Goal: Check status: Check status

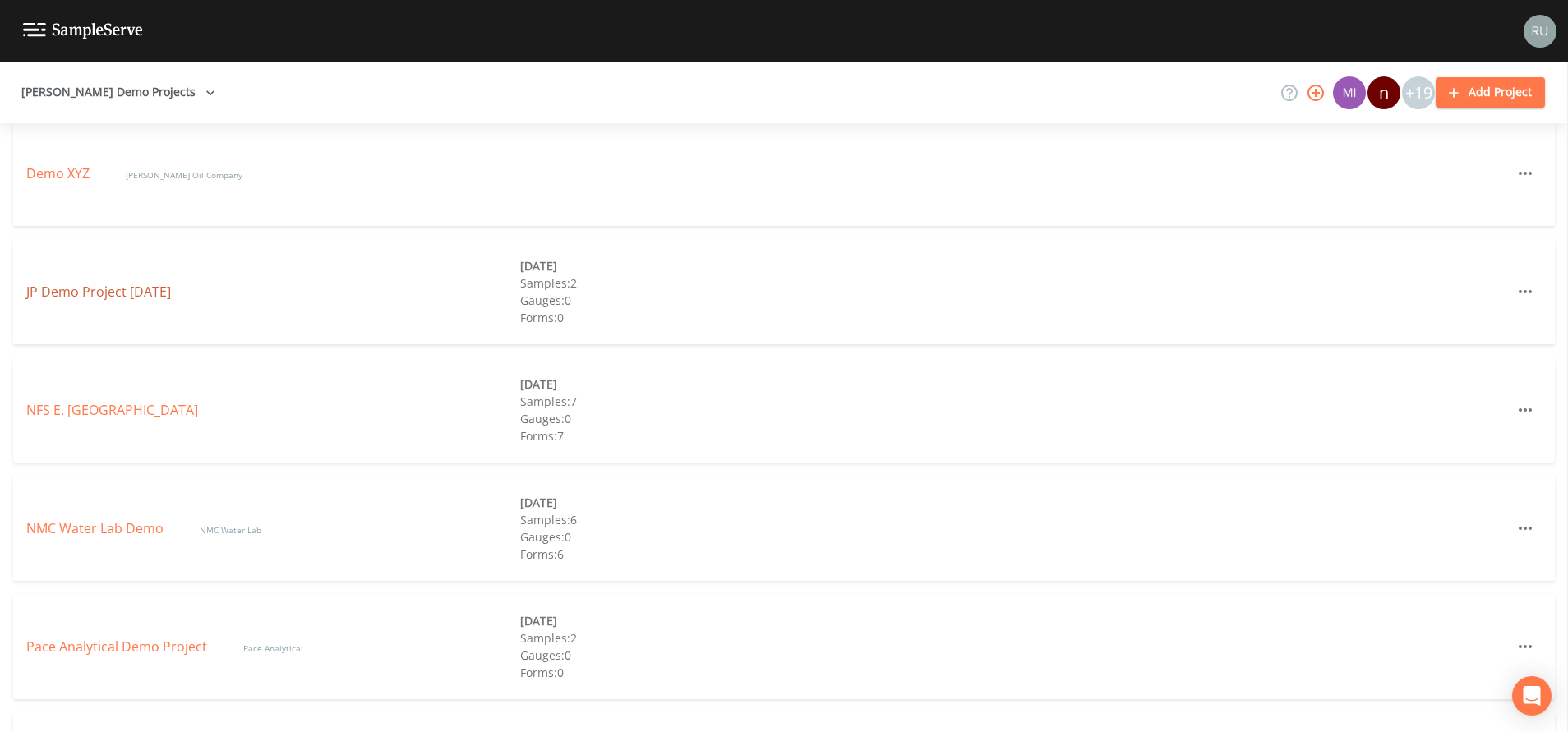
scroll to position [1257, 0]
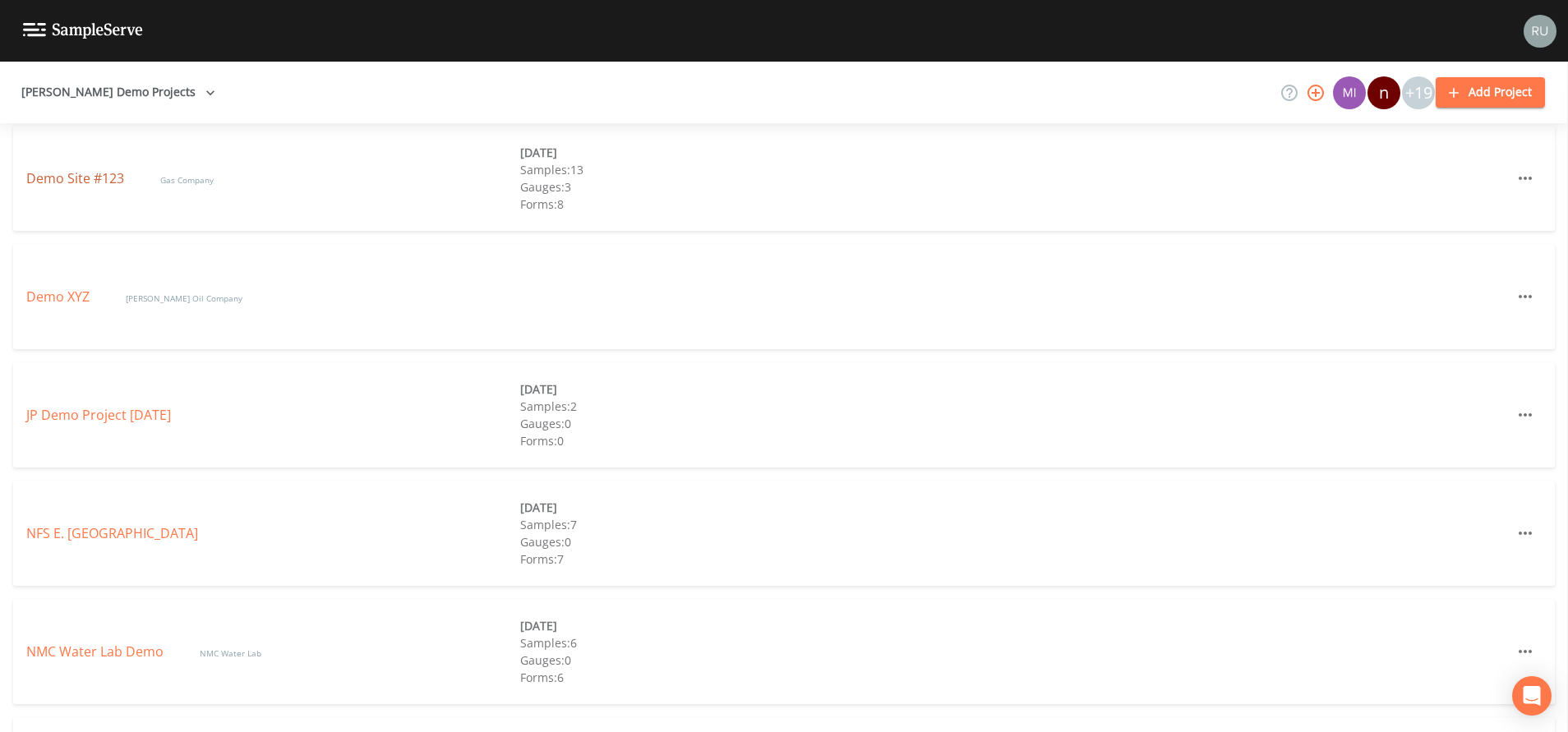
click at [77, 181] on link "Demo Site #123" at bounding box center [77, 178] width 102 height 18
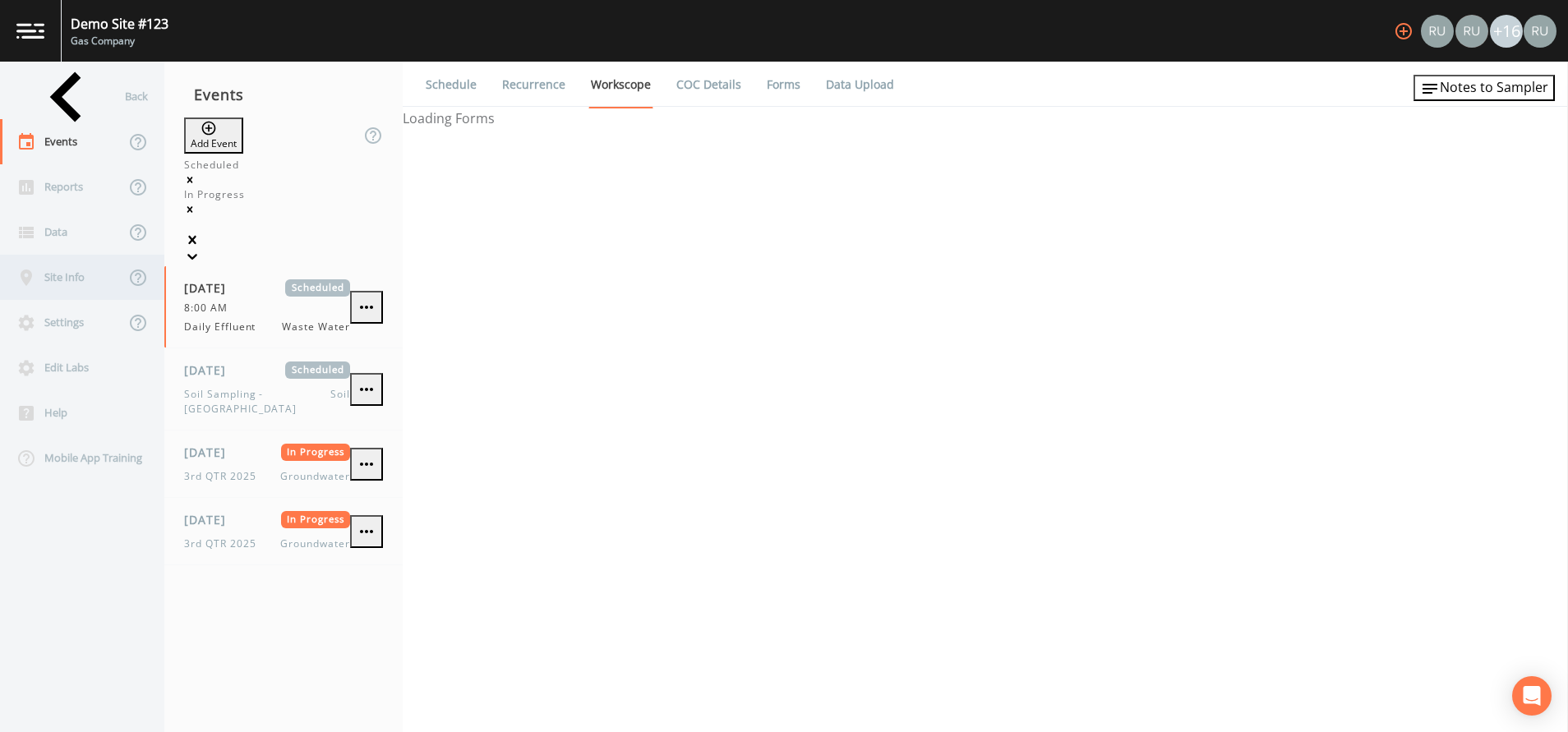
select select "092b3f94-5697-4c94-9891-da161916fdbb"
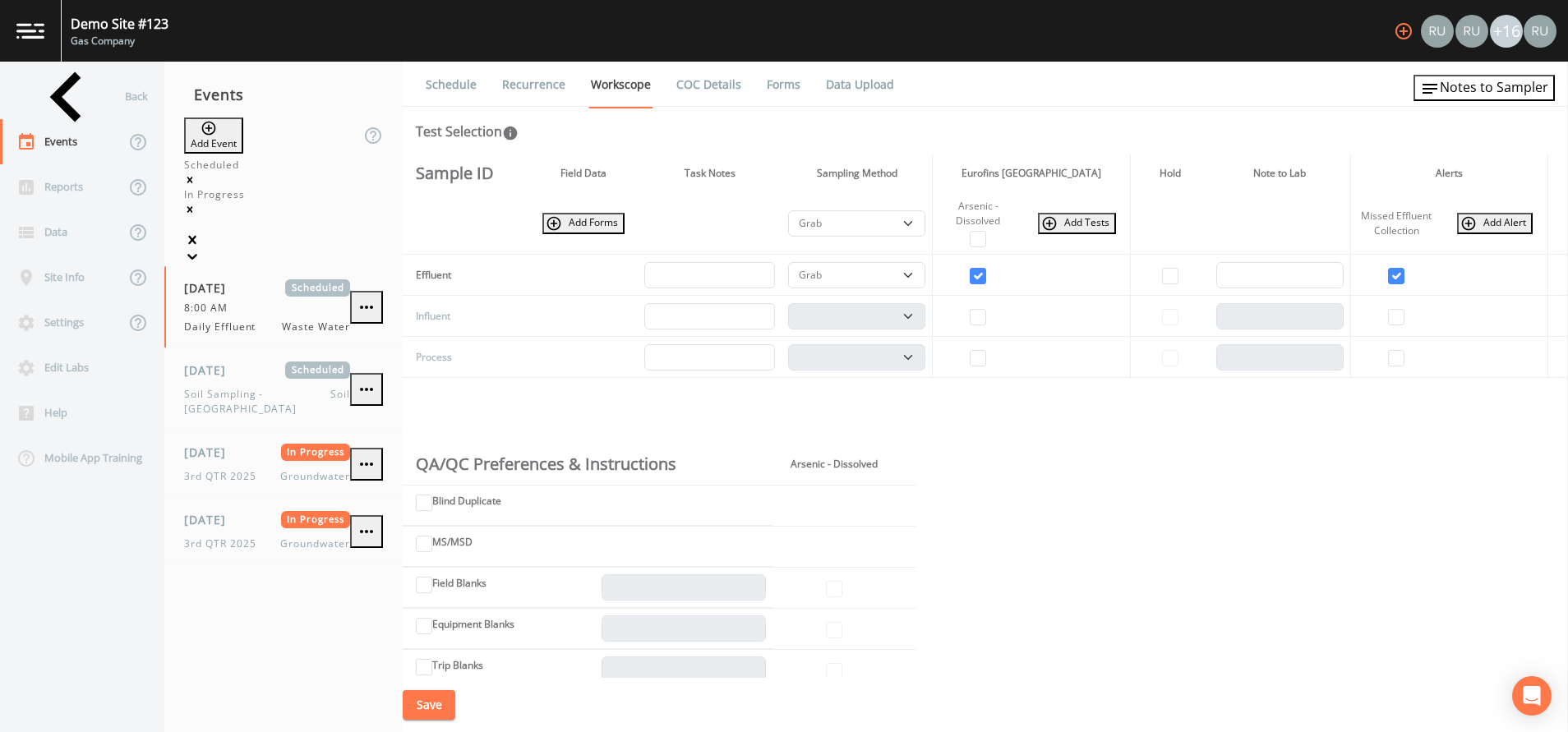
click at [772, 80] on link "Forms" at bounding box center [783, 85] width 38 height 46
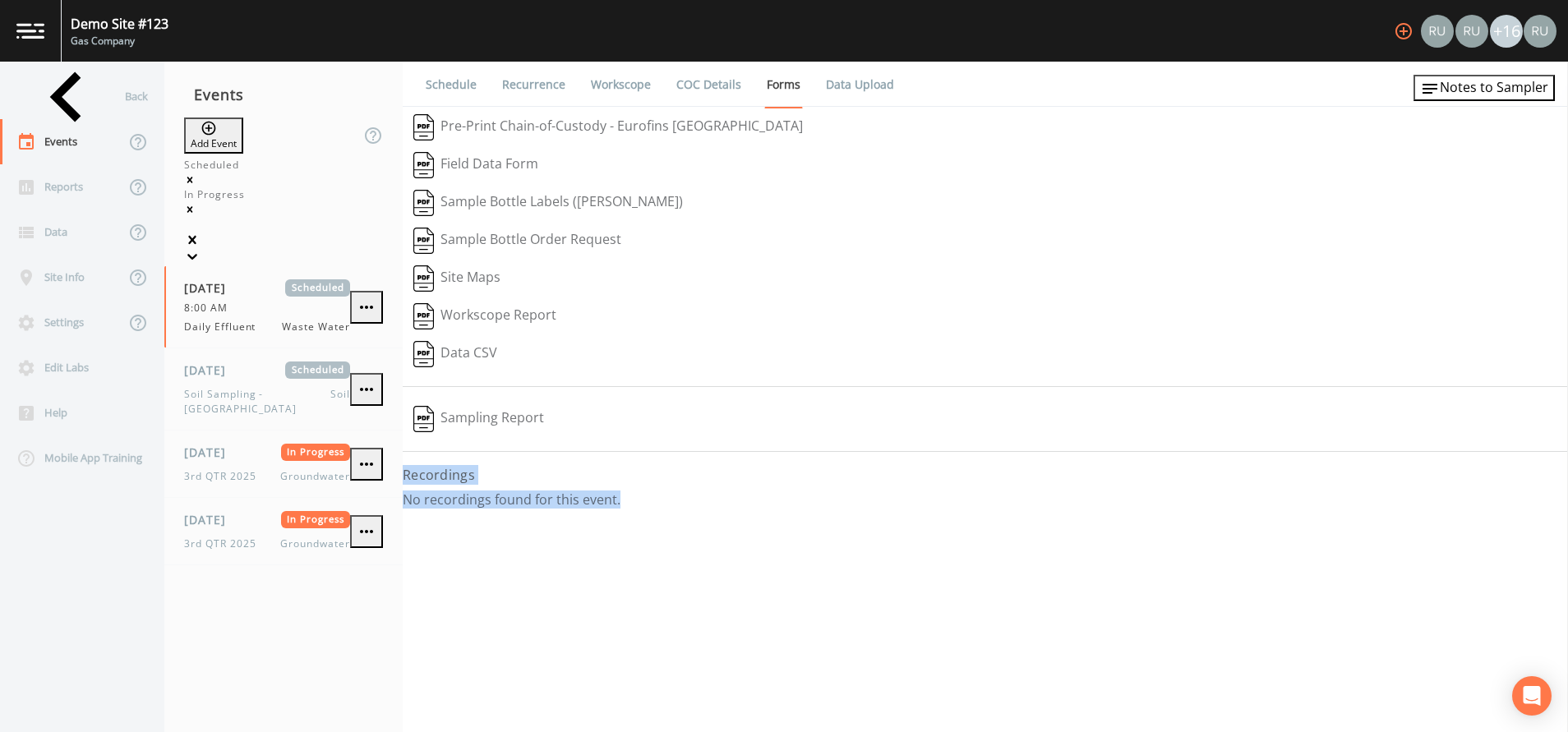
drag, startPoint x: 403, startPoint y: 473, endPoint x: 640, endPoint y: 511, distance: 240.0
click at [640, 511] on div "Recordings No recordings found for this event." at bounding box center [985, 492] width 1166 height 56
click at [232, 280] on div "08/04/2025 Scheduled 8:00 AM Daily Effluent Waste Water" at bounding box center [267, 307] width 166 height 55
select select "092b3f94-5697-4c94-9891-da161916fdbb"
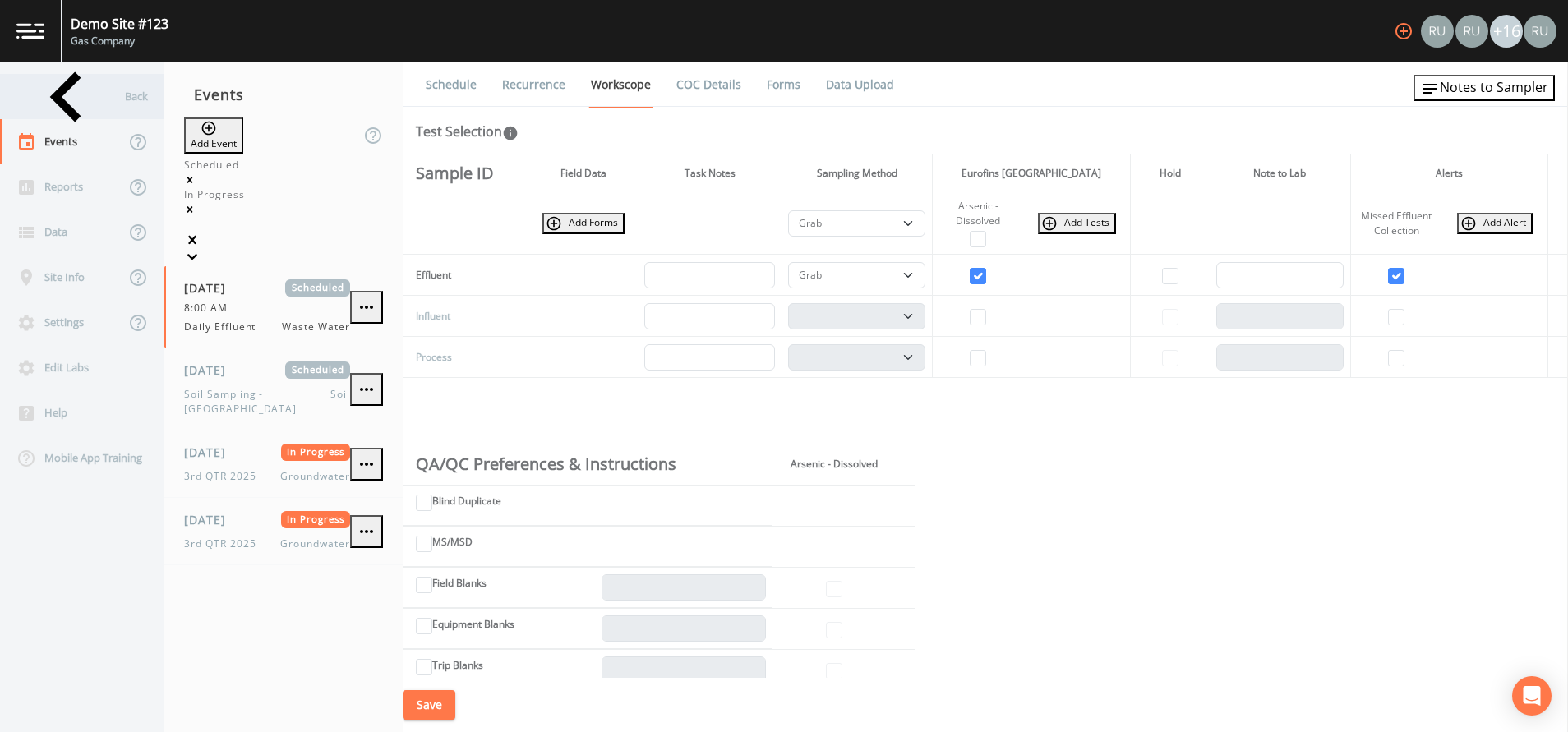
click at [49, 99] on div "Back" at bounding box center [74, 96] width 148 height 45
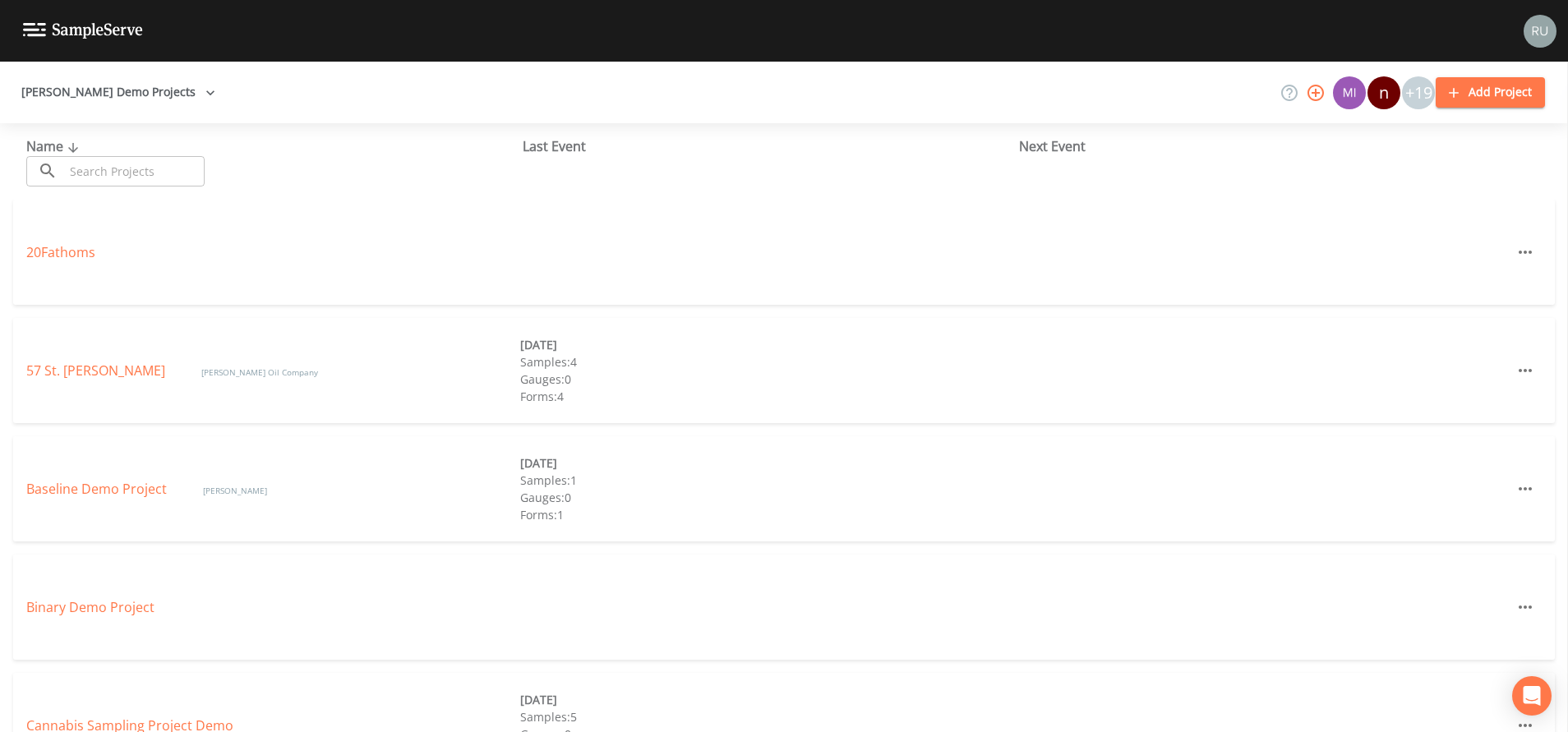
click at [1322, 89] on icon "button" at bounding box center [1316, 93] width 20 height 20
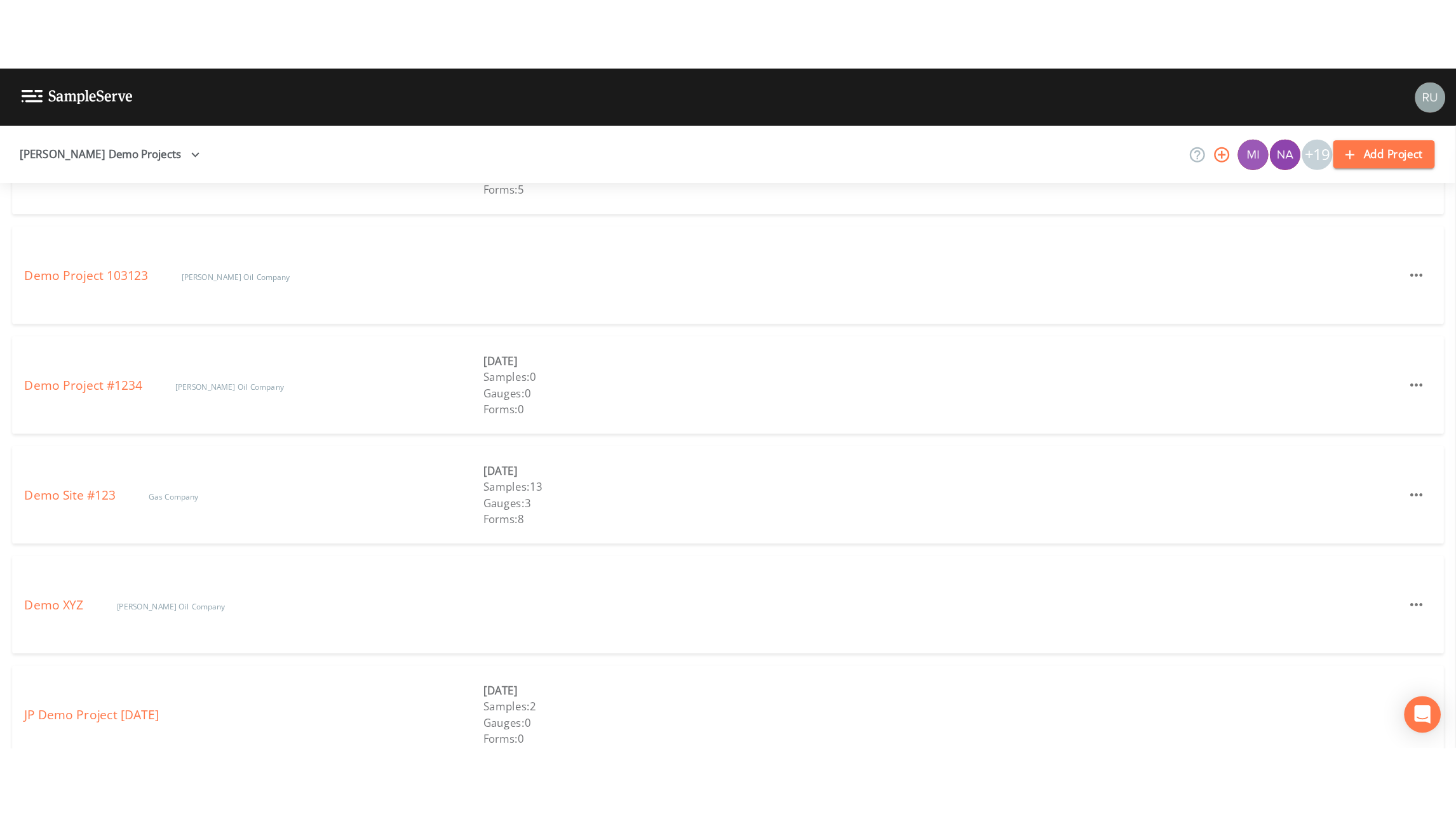
scroll to position [762, 0]
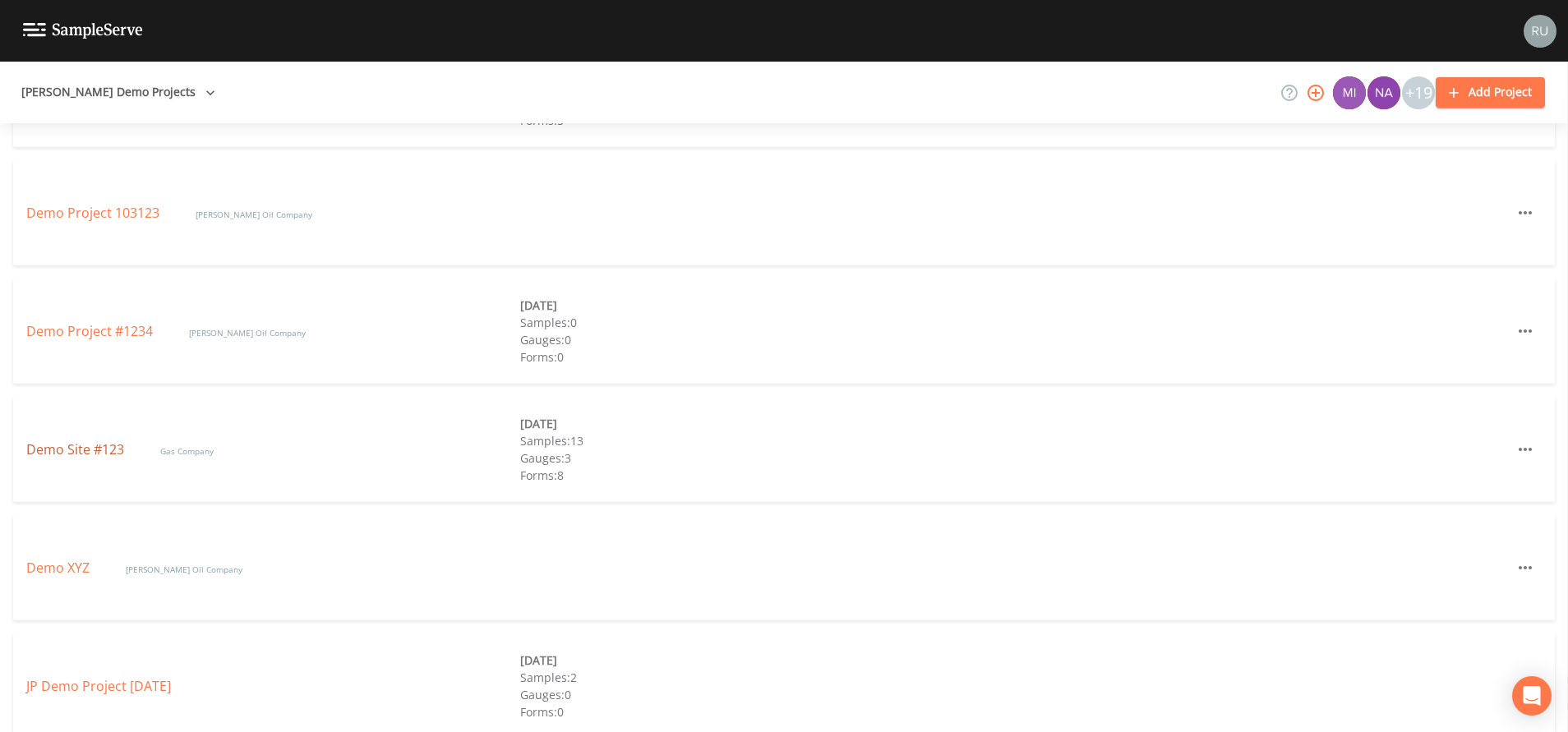
click at [75, 451] on link "Demo Site #123" at bounding box center [77, 450] width 102 height 18
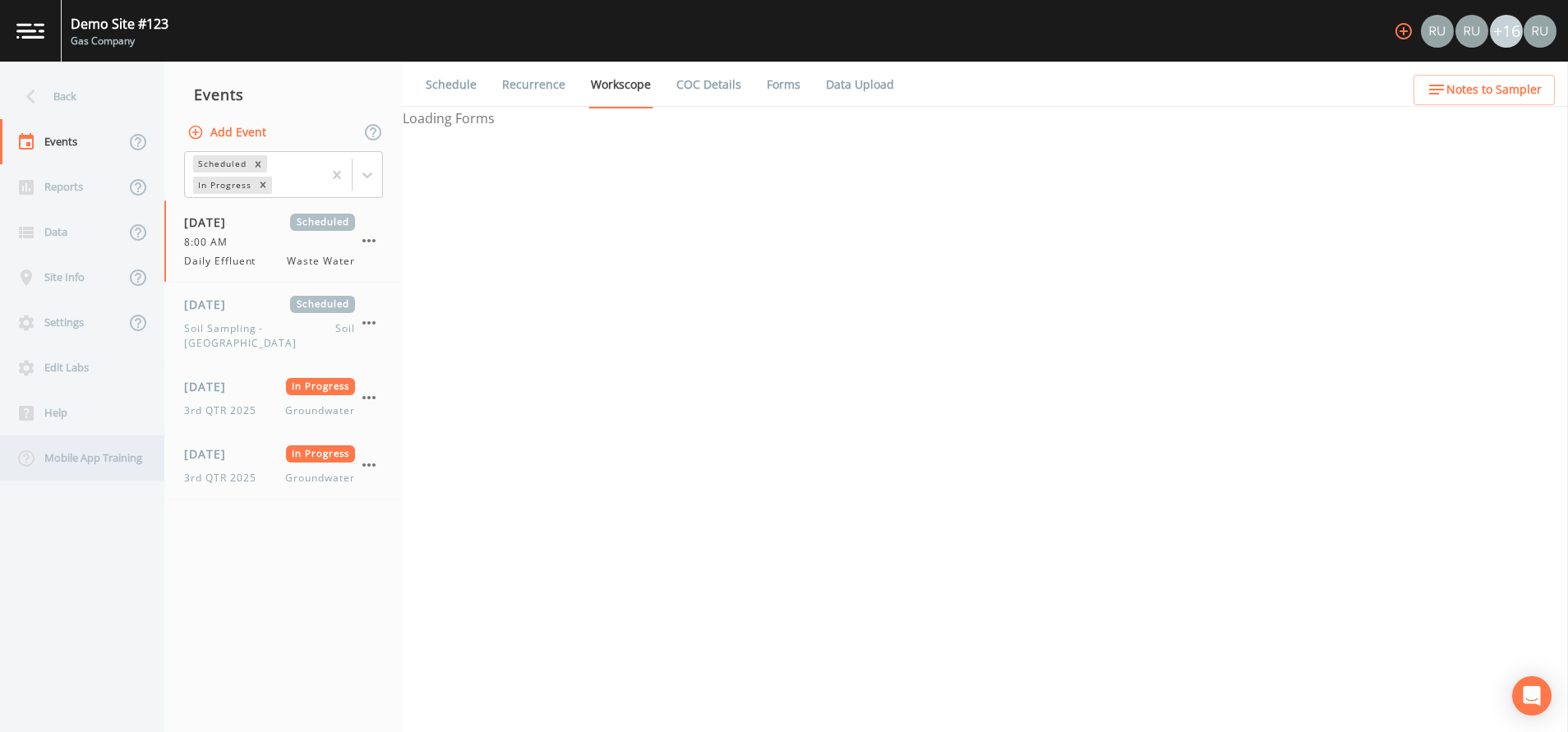
select select "092b3f94-5697-4c94-9891-da161916fdbb"
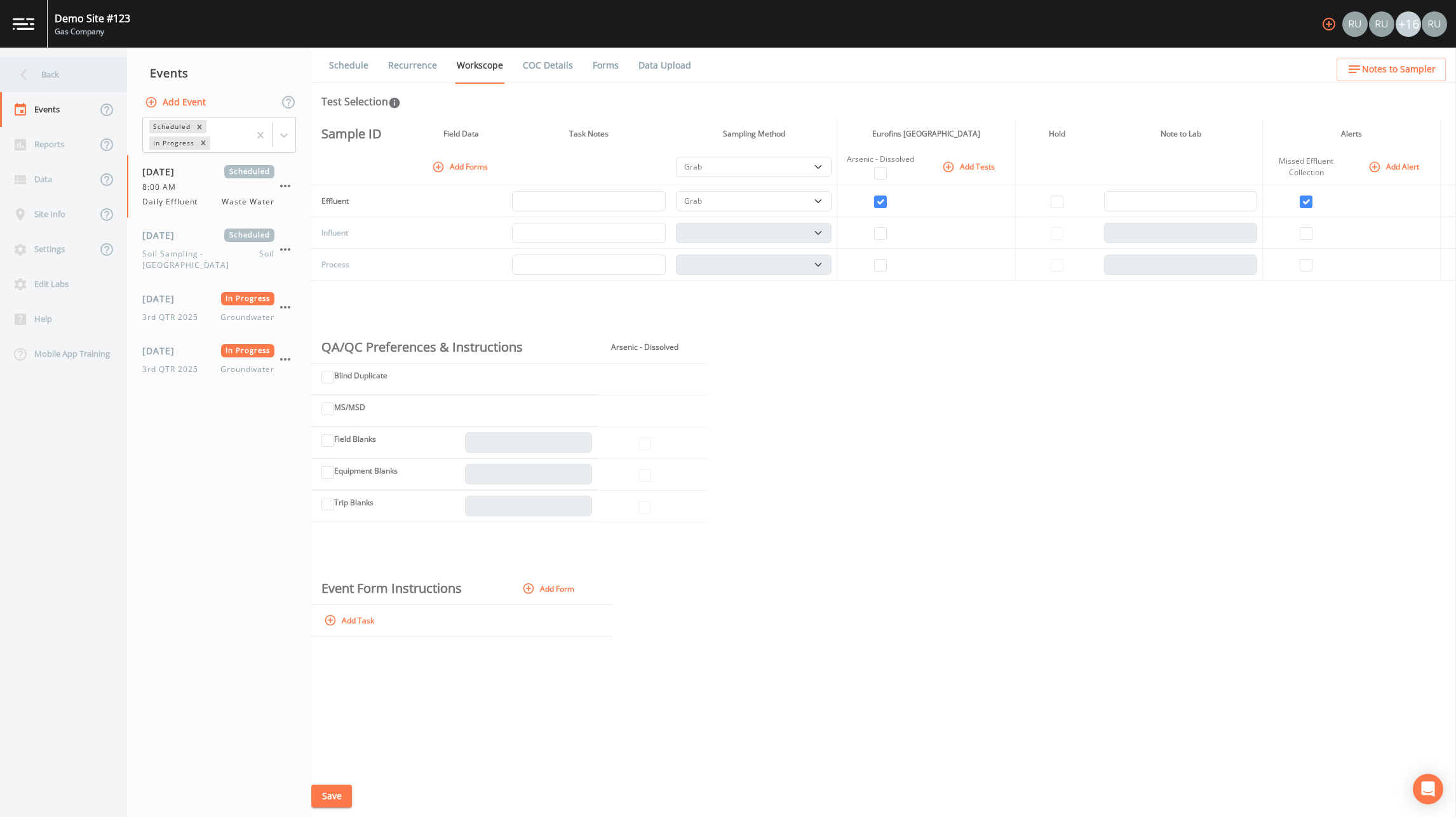
click at [46, 70] on div "Back" at bounding box center [57, 74] width 114 height 35
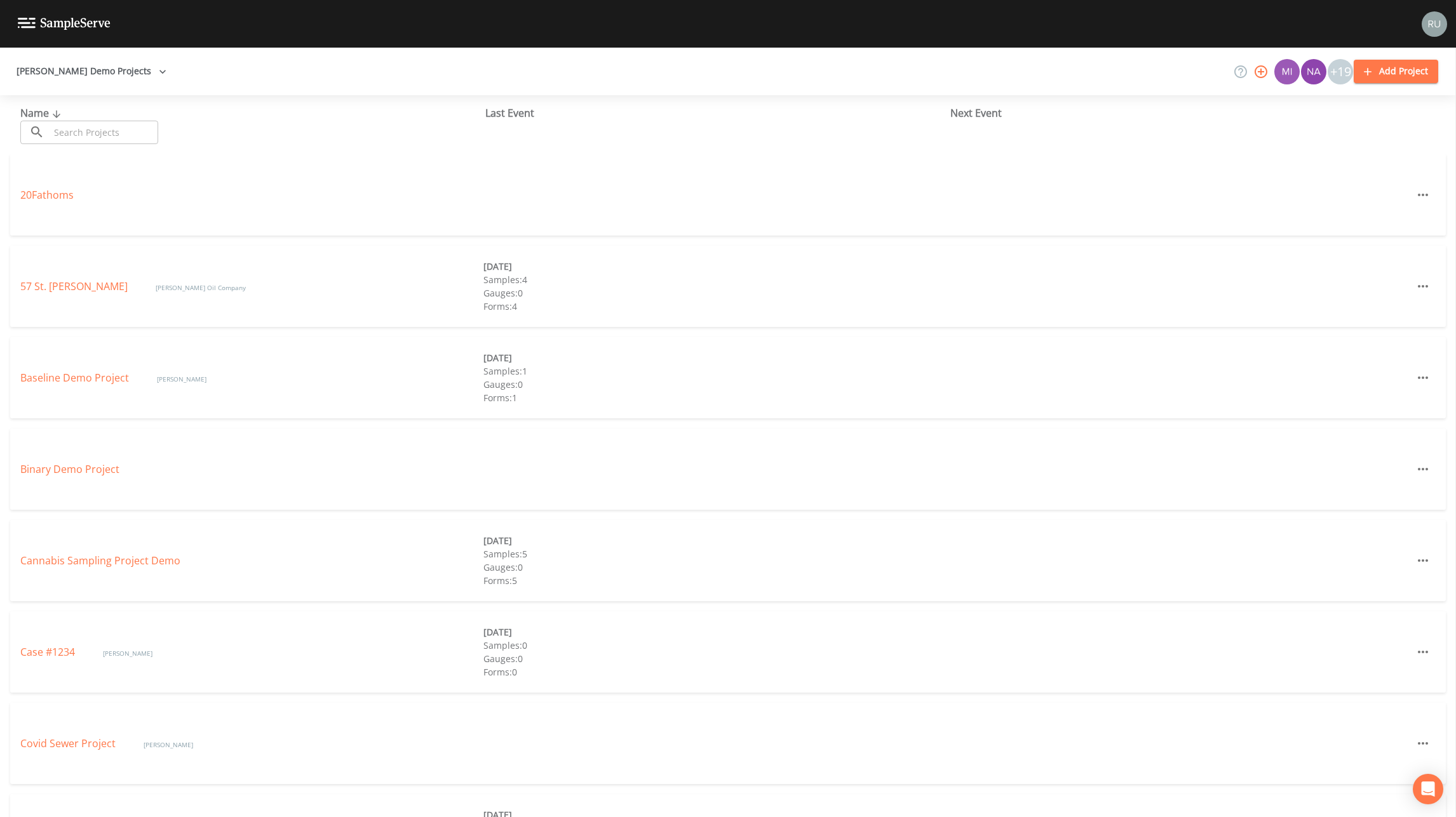
click at [98, 71] on button "[PERSON_NAME] Demo Projects" at bounding box center [92, 72] width 160 height 23
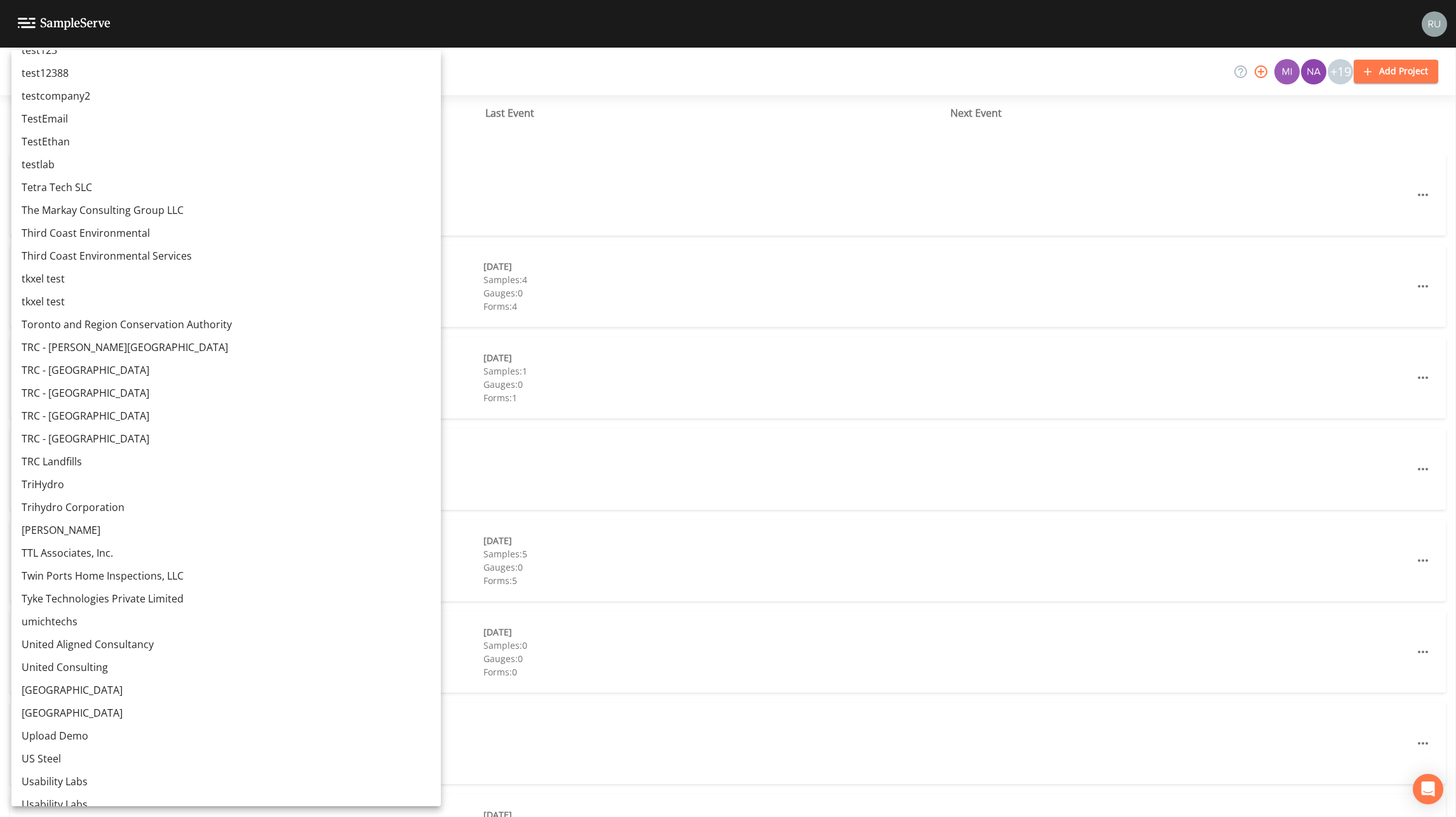
scroll to position [11042, 0]
